Goal: Use online tool/utility: Use online tool/utility

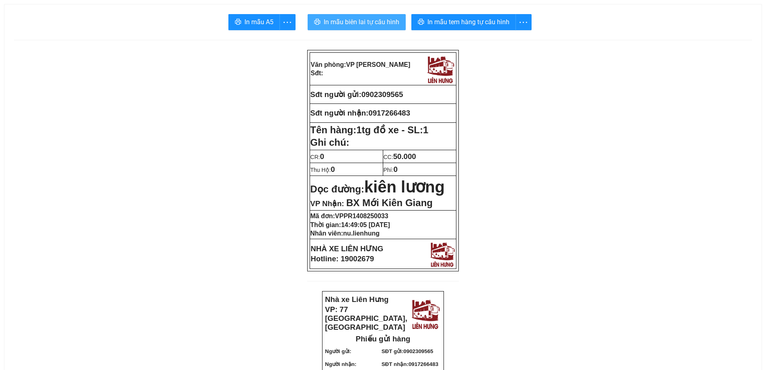
click at [348, 18] on span "In mẫu biên lai tự cấu hình" at bounding box center [362, 22] width 76 height 10
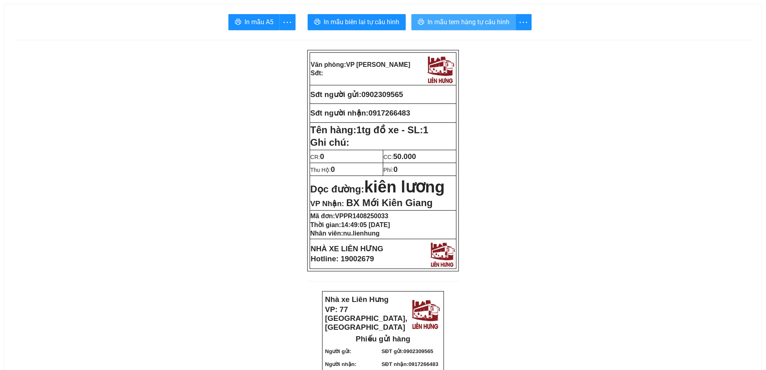
click at [457, 23] on span "In mẫu tem hàng tự cấu hình" at bounding box center [469, 22] width 82 height 10
